Goal: Information Seeking & Learning: Learn about a topic

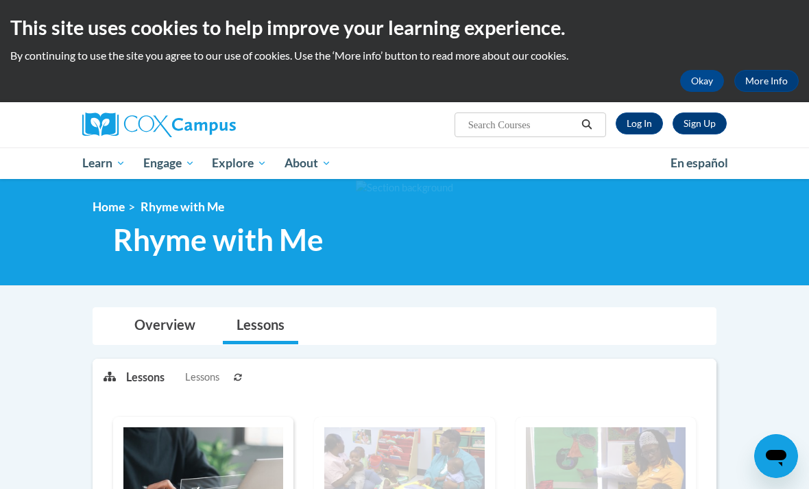
click at [640, 131] on link "Log In" at bounding box center [639, 123] width 47 height 22
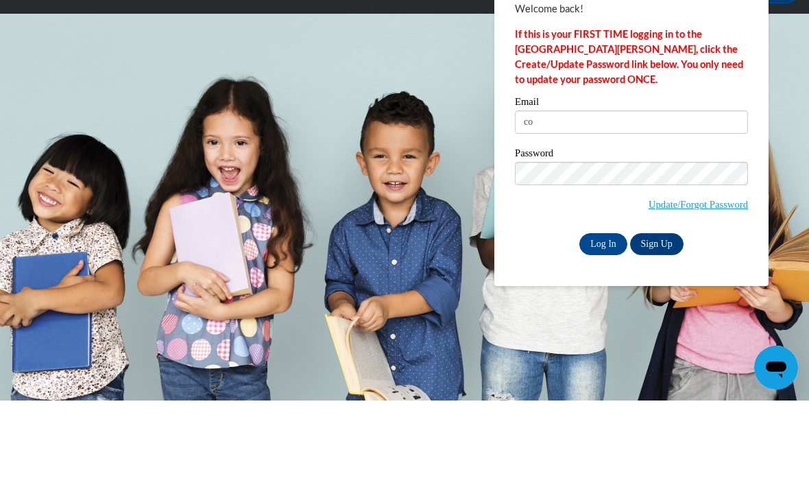
type input "c"
type input "G"
type input "shannon.knece@yahoo.com"
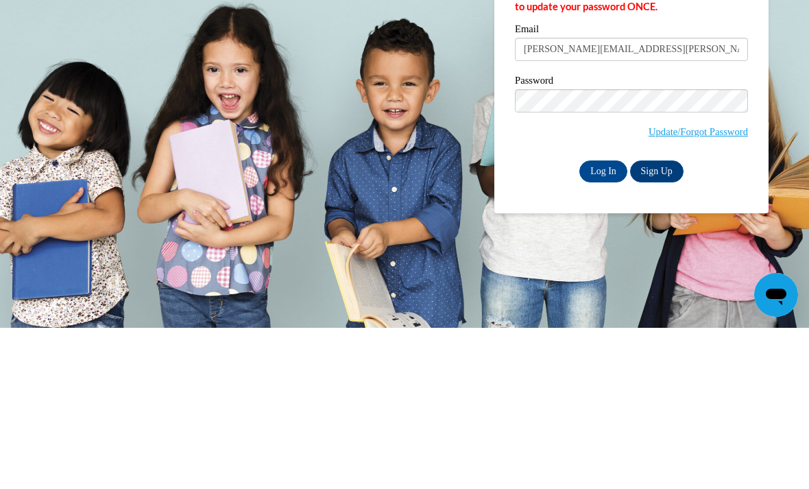
click at [605, 322] on input "Log In" at bounding box center [603, 333] width 48 height 22
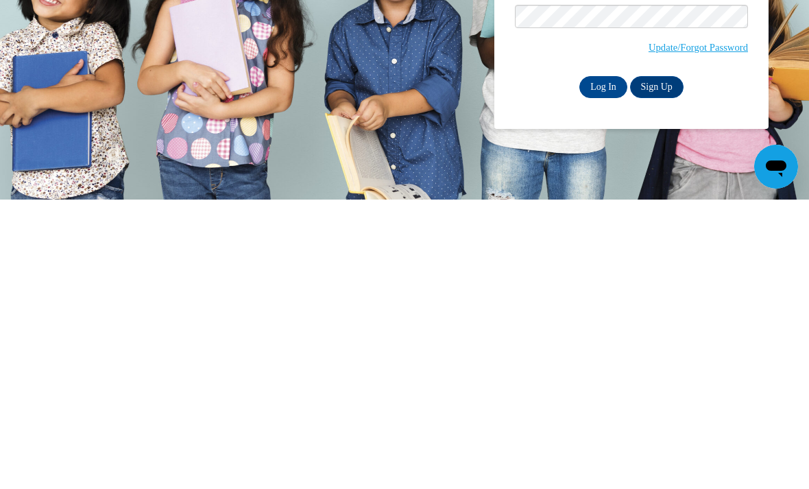
click at [602, 365] on input "Log In" at bounding box center [603, 376] width 48 height 22
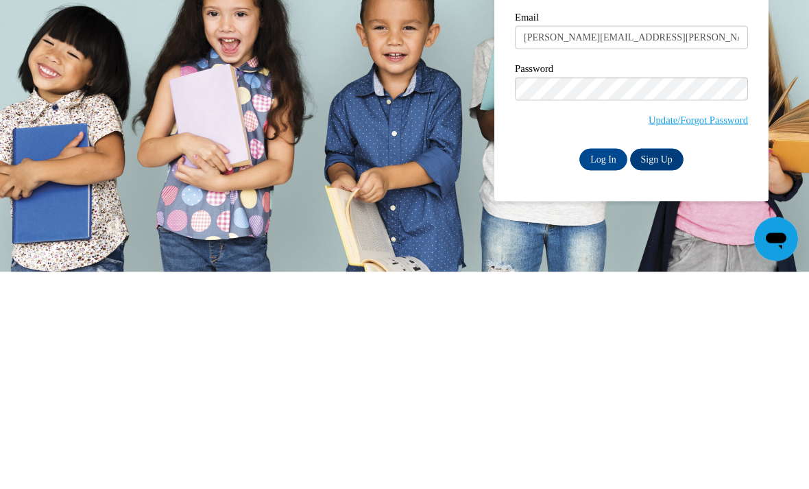
click at [616, 365] on input "Log In" at bounding box center [603, 376] width 48 height 22
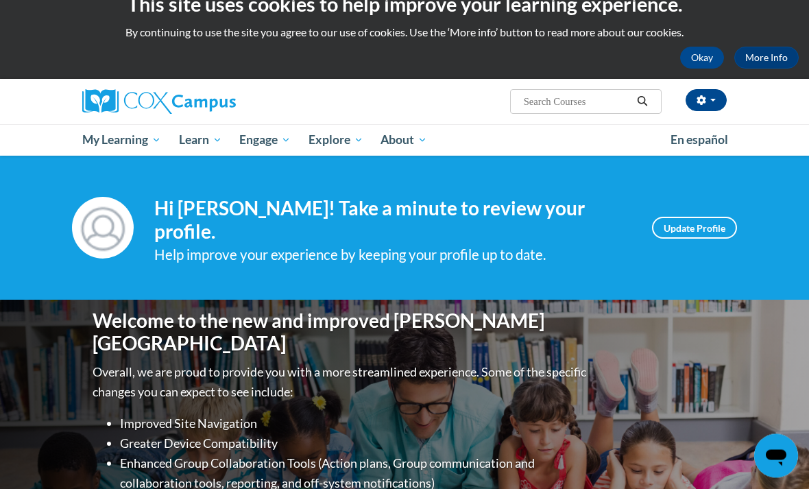
scroll to position [23, 0]
click at [0, 0] on span "Early Care and Learning" at bounding box center [0, 0] width 0 height 0
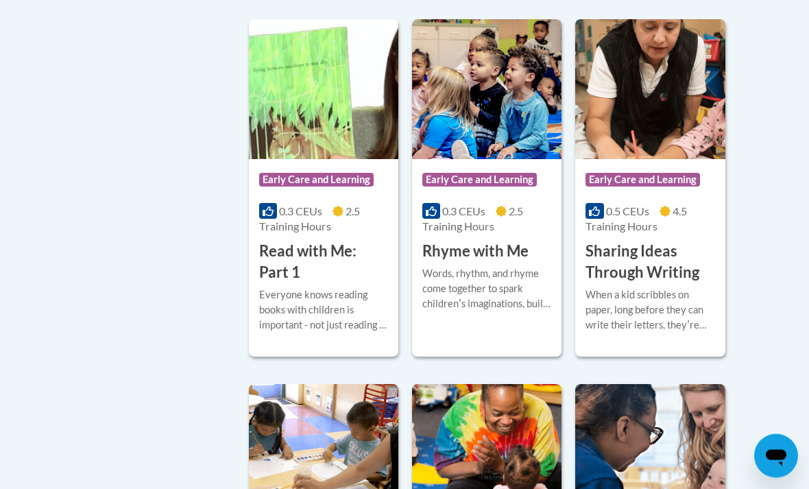
scroll to position [1812, 0]
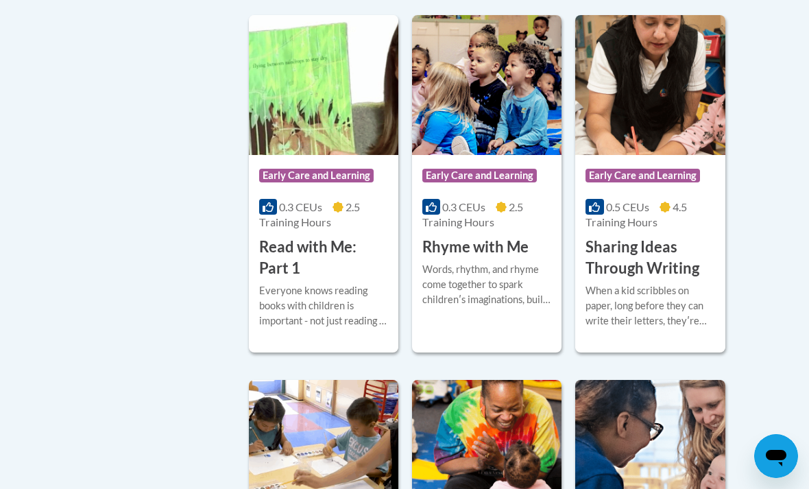
click at [505, 155] on img at bounding box center [486, 85] width 149 height 140
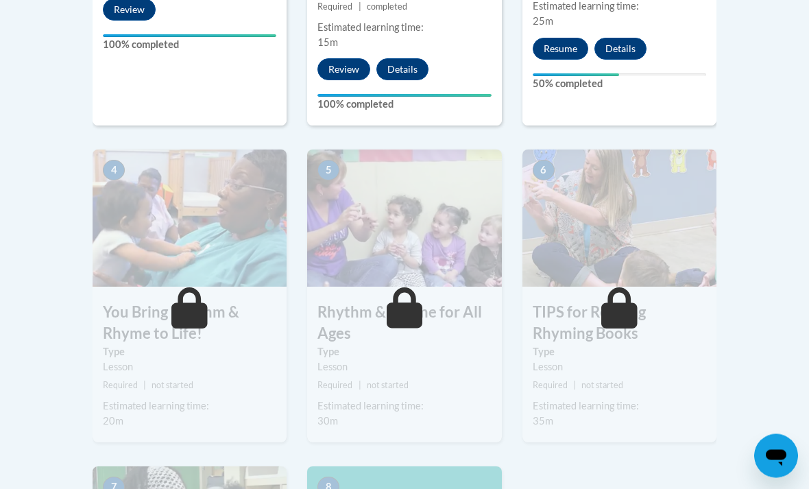
scroll to position [708, 0]
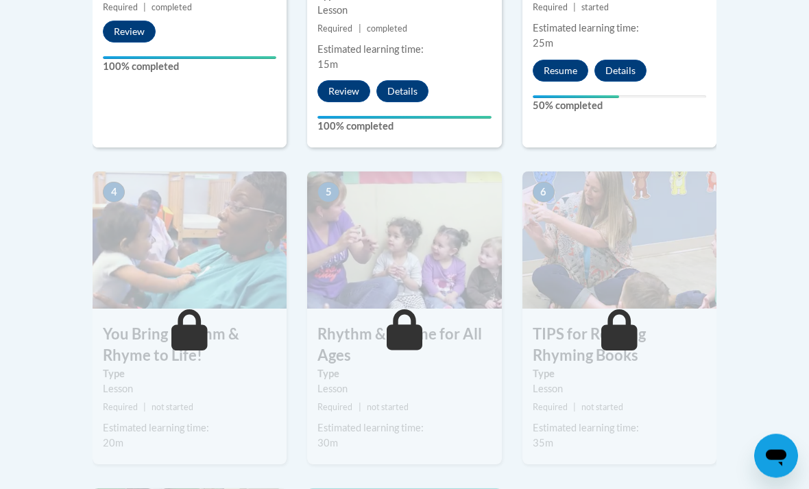
click at [559, 64] on button "Resume" at bounding box center [561, 71] width 56 height 22
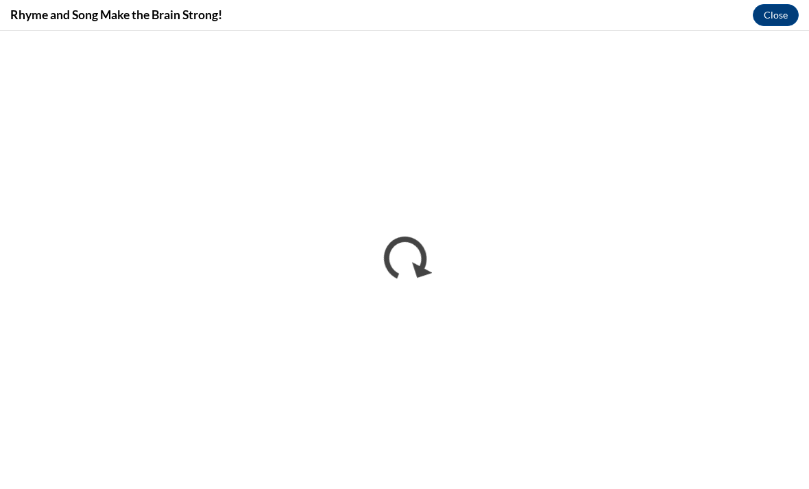
scroll to position [0, 0]
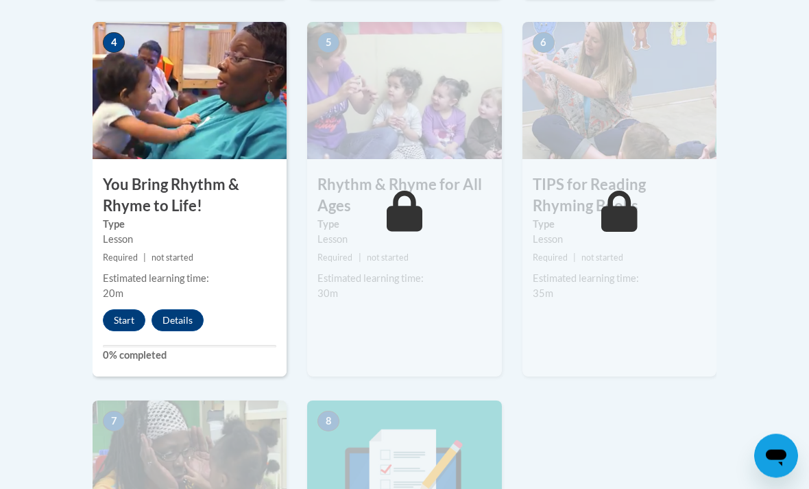
scroll to position [858, 0]
click at [122, 310] on button "Start" at bounding box center [124, 320] width 43 height 22
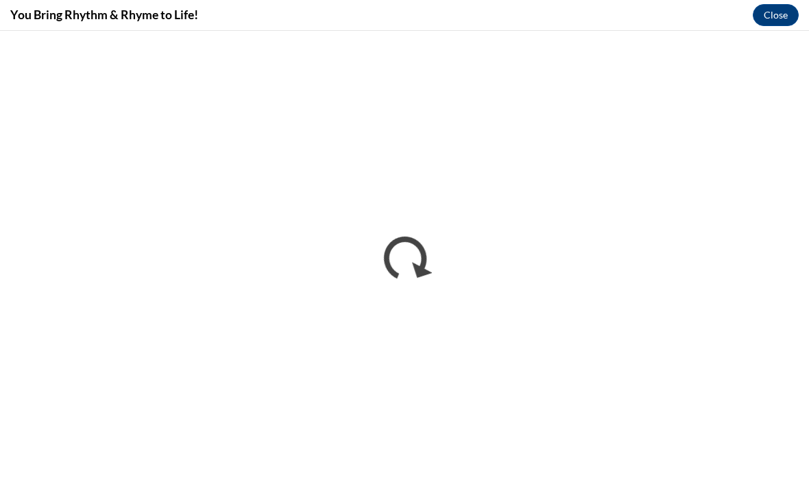
scroll to position [0, 0]
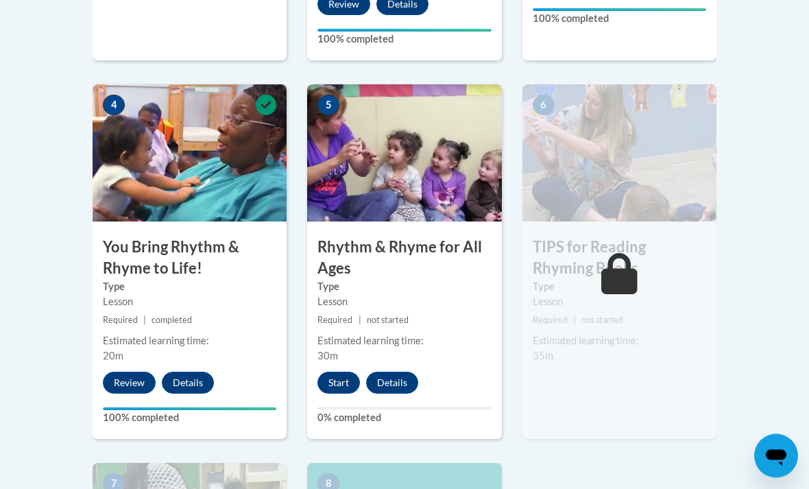
scroll to position [792, 0]
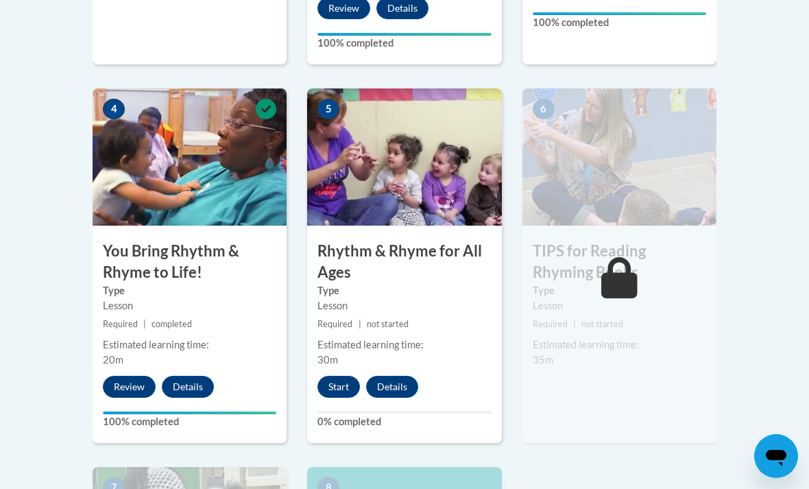
click at [334, 378] on button "Start" at bounding box center [338, 387] width 43 height 22
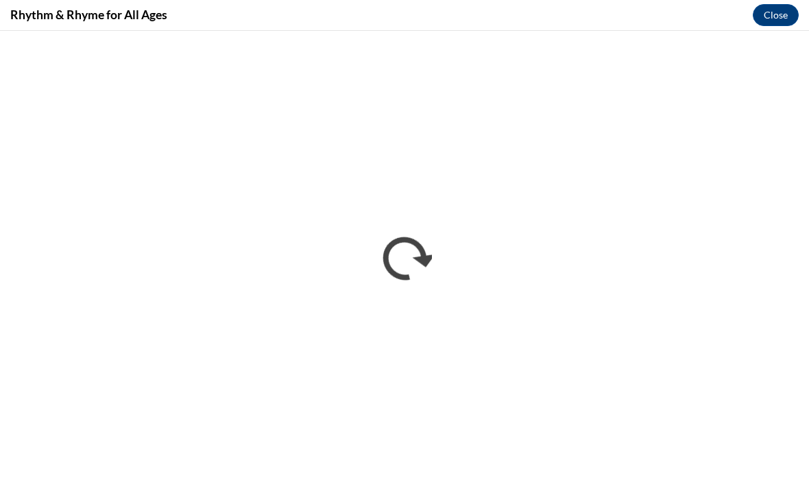
scroll to position [836, 0]
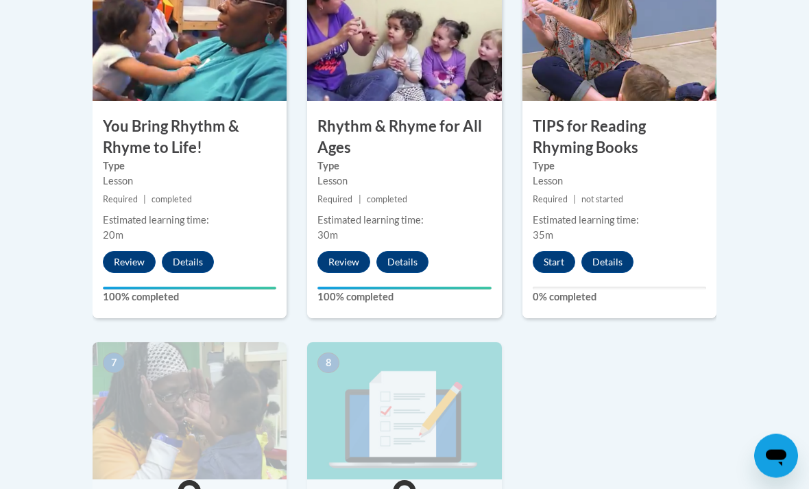
scroll to position [917, 0]
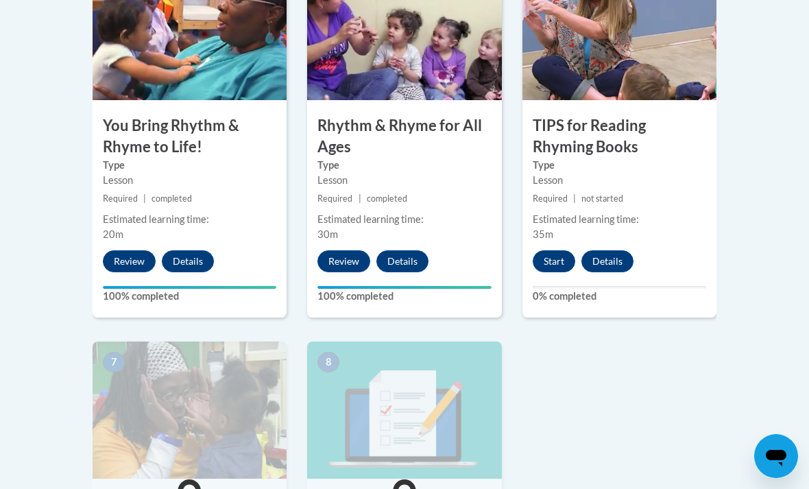
click at [549, 256] on button "Start" at bounding box center [554, 261] width 43 height 22
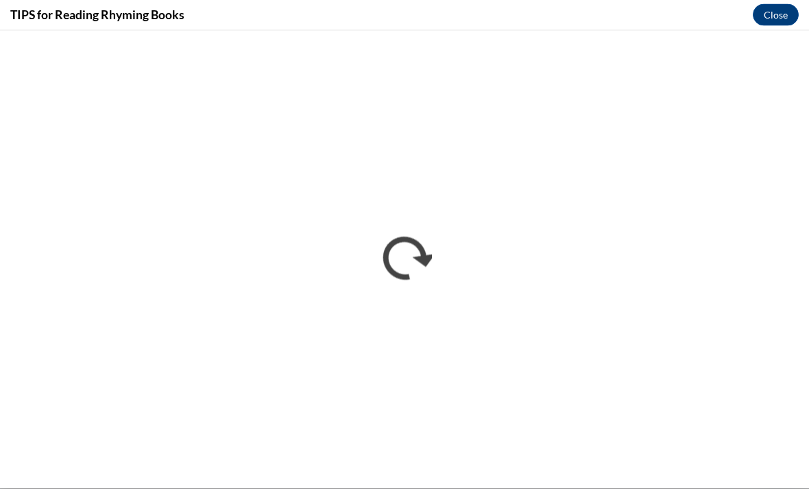
scroll to position [1226, 0]
